Goal: Transaction & Acquisition: Book appointment/travel/reservation

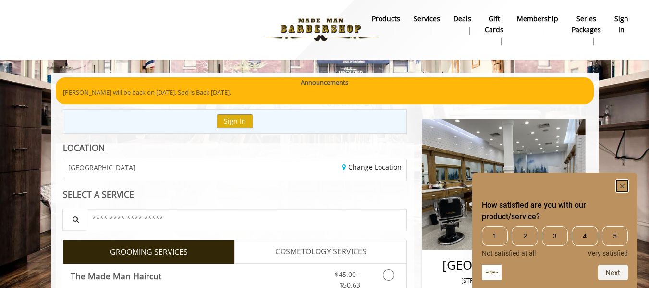
click at [621, 187] on icon "Hide survey" at bounding box center [622, 186] width 5 height 5
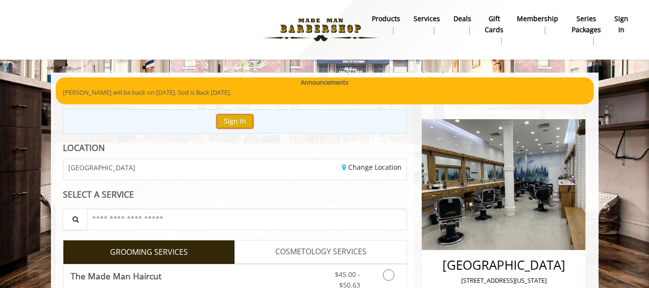
click at [227, 119] on button "Sign In" at bounding box center [235, 121] width 37 height 14
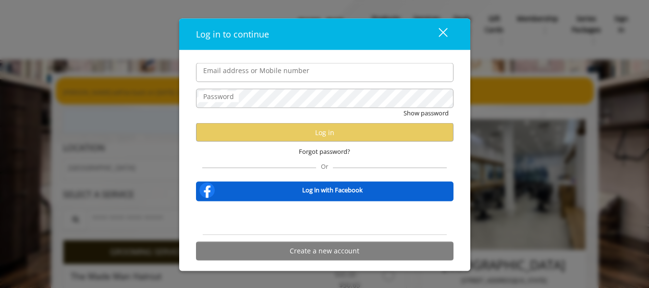
click at [246, 74] on input "Email address or Mobile number" at bounding box center [325, 72] width 258 height 19
type input "**********"
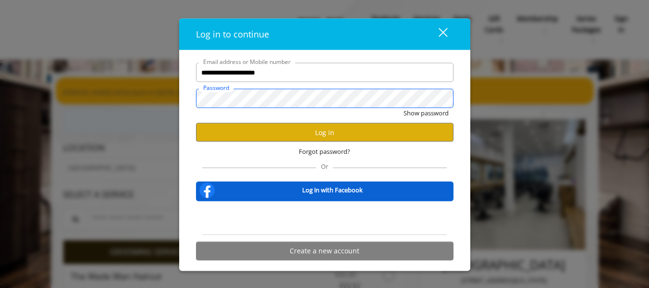
click at [404, 108] on button "Show password" at bounding box center [426, 113] width 45 height 10
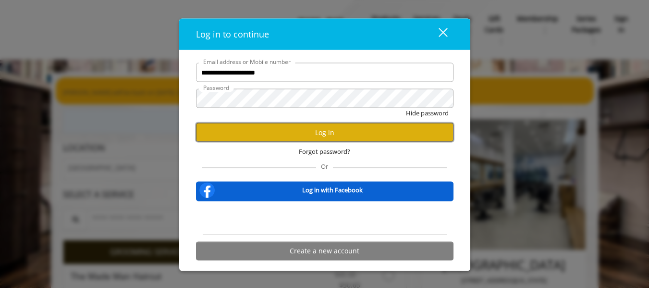
click at [321, 132] on button "Log in" at bounding box center [325, 132] width 258 height 19
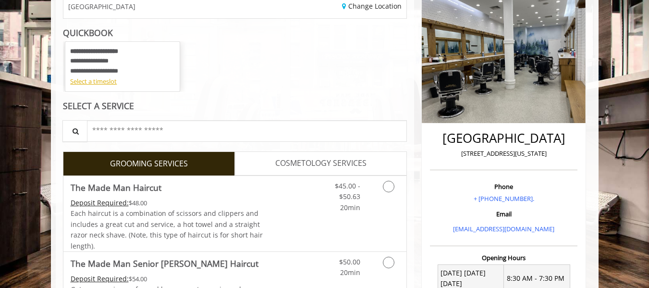
scroll to position [144, 0]
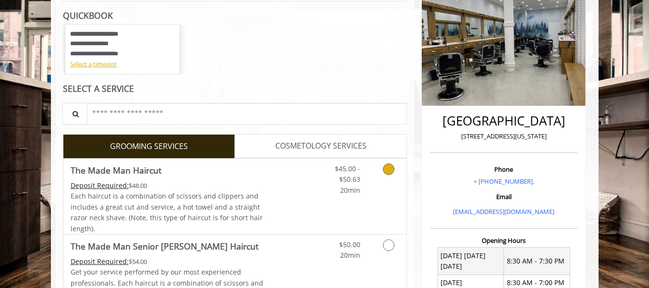
click at [386, 167] on icon "Grooming services" at bounding box center [389, 169] width 12 height 12
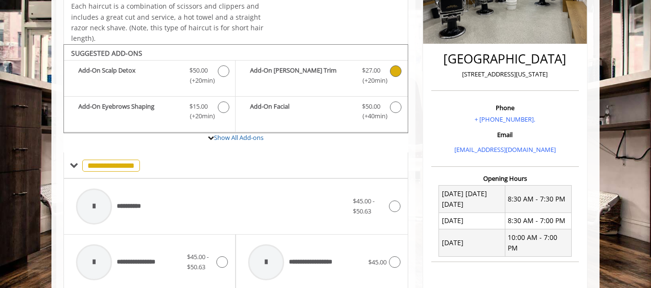
scroll to position [233, 0]
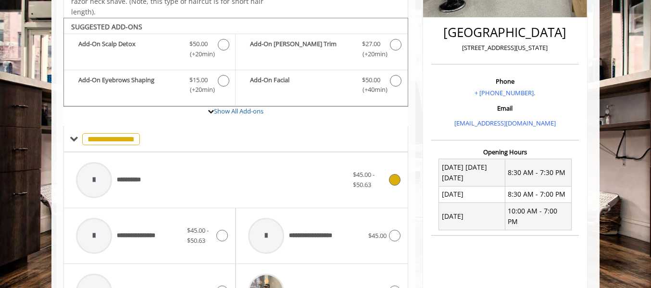
click at [384, 177] on span "$45.00 - $50.63" at bounding box center [369, 180] width 33 height 20
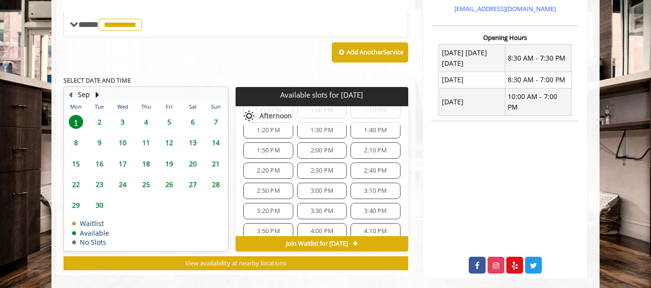
scroll to position [48, 0]
click at [324, 197] on span "3:30 PM" at bounding box center [321, 194] width 23 height 8
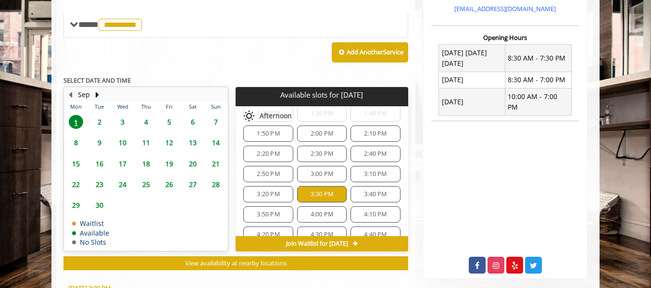
scroll to position [532, 0]
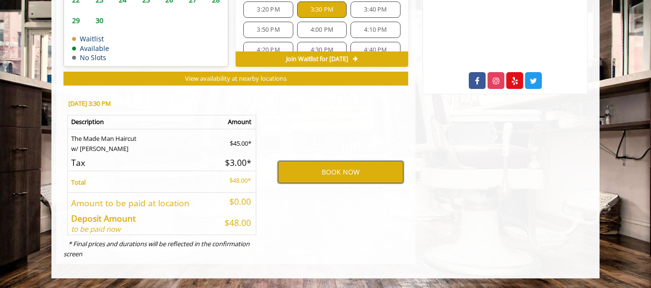
click at [335, 174] on button "BOOK NOW" at bounding box center [340, 172] width 125 height 22
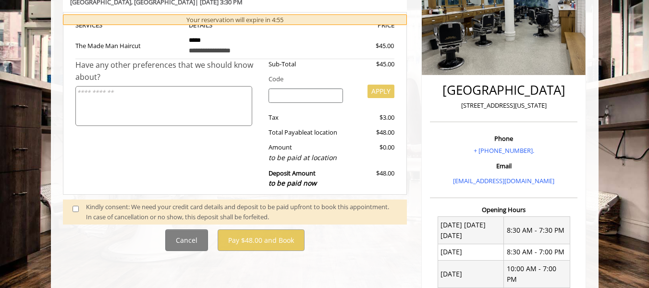
scroll to position [192, 0]
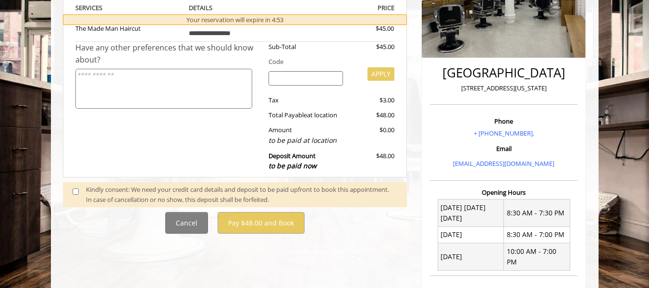
click at [79, 191] on span at bounding box center [79, 195] width 28 height 20
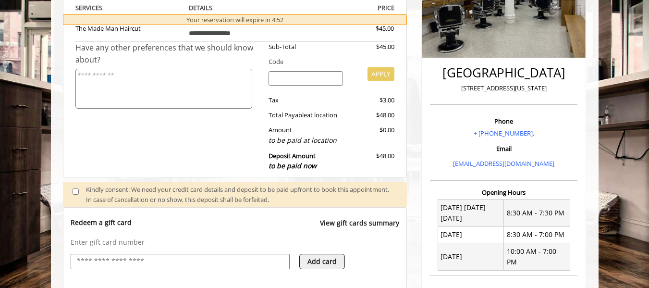
scroll to position [250, 0]
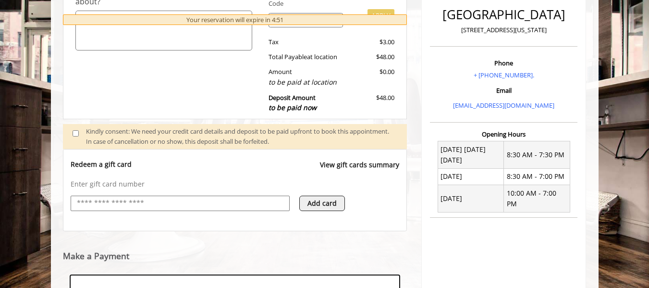
click at [174, 199] on input "text" at bounding box center [180, 204] width 209 height 12
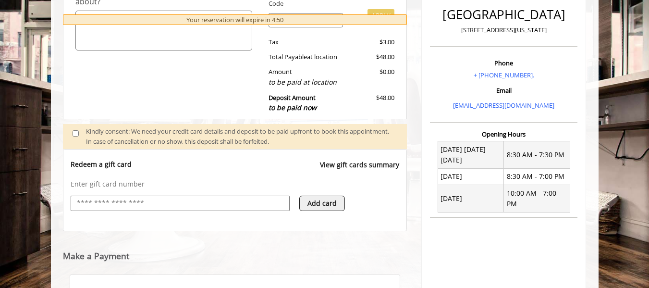
click at [185, 204] on input "text" at bounding box center [180, 204] width 209 height 12
type input "**********"
click at [314, 197] on button "Add card" at bounding box center [322, 203] width 46 height 15
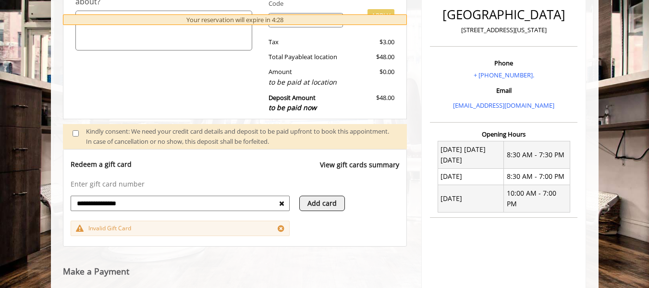
drag, startPoint x: 192, startPoint y: 201, endPoint x: 0, endPoint y: 210, distance: 192.4
click at [0, 210] on body "**********" at bounding box center [324, 131] width 649 height 618
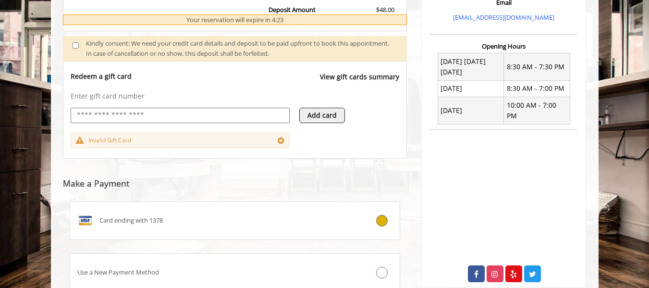
scroll to position [412, 0]
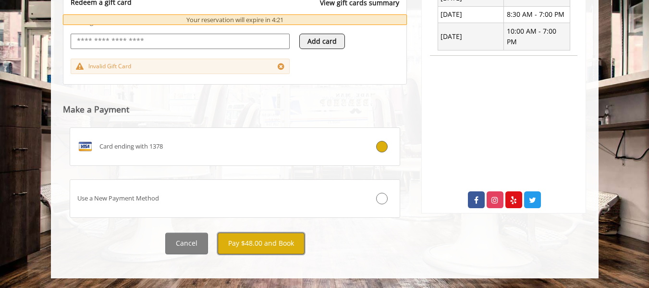
click at [266, 245] on button "Pay $48.00 and Book" at bounding box center [261, 244] width 87 height 22
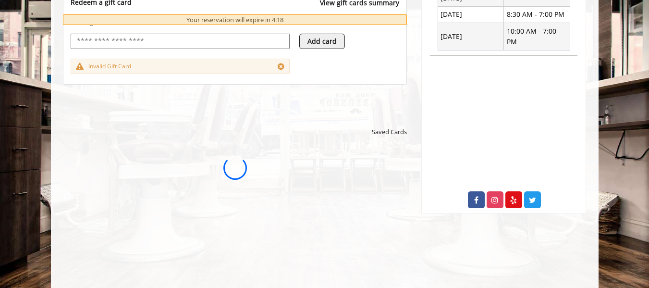
scroll to position [0, 0]
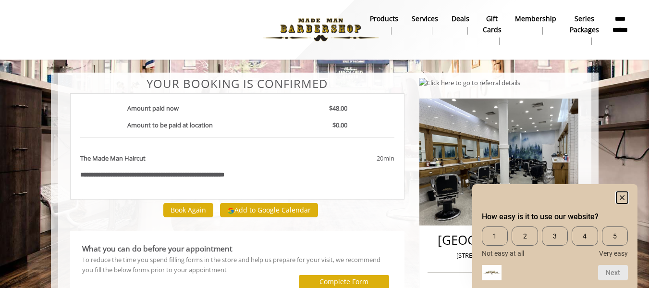
click at [620, 197] on rect "Hide survey" at bounding box center [623, 198] width 12 height 12
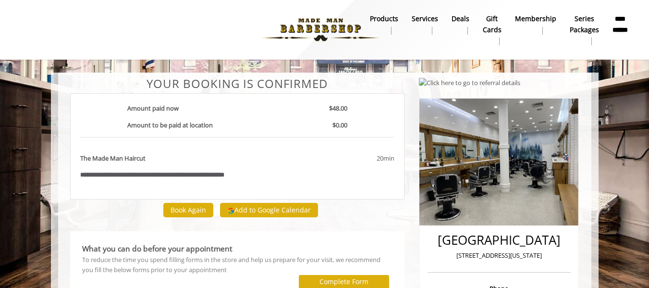
click at [297, 154] on div "20min" at bounding box center [347, 161] width 110 height 17
